Goal: Task Accomplishment & Management: Use online tool/utility

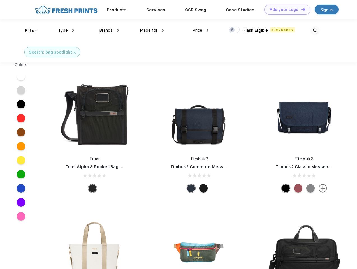
scroll to position [0, 0]
click at [285, 10] on link "Add your Logo Design Tool" at bounding box center [287, 10] width 46 height 10
click at [0, 0] on div "Design Tool" at bounding box center [0, 0] width 0 height 0
click at [301, 9] on link "Add your Logo Design Tool" at bounding box center [287, 10] width 46 height 10
click at [27, 31] on div "Filter" at bounding box center [30, 30] width 11 height 6
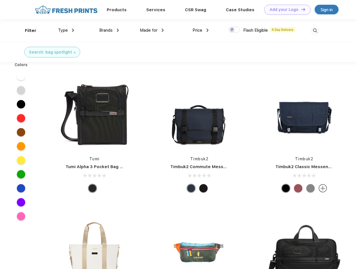
click at [66, 30] on span "Type" at bounding box center [63, 30] width 10 height 5
click at [109, 30] on span "Brands" at bounding box center [105, 30] width 13 height 5
click at [152, 30] on span "Made for" at bounding box center [149, 30] width 18 height 5
click at [201, 30] on span "Price" at bounding box center [197, 30] width 10 height 5
click at [234, 30] on div at bounding box center [234, 30] width 11 height 6
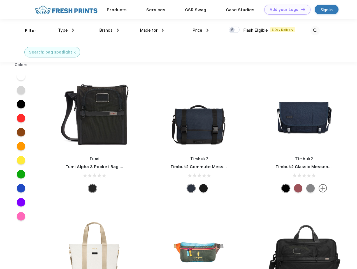
click at [232, 30] on input "checkbox" at bounding box center [231, 28] width 4 height 4
click at [315, 31] on img at bounding box center [314, 30] width 9 height 9
